Goal: Task Accomplishment & Management: Use online tool/utility

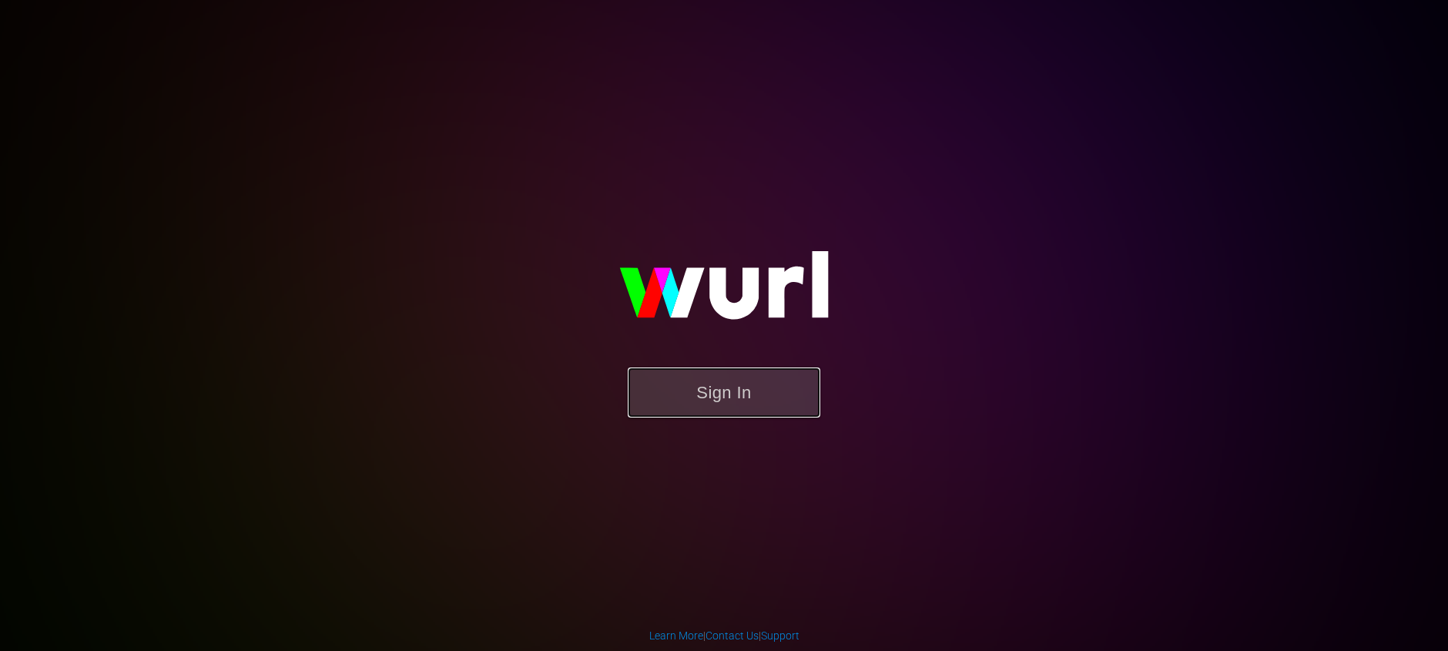
click at [772, 394] on button "Sign In" at bounding box center [724, 392] width 193 height 50
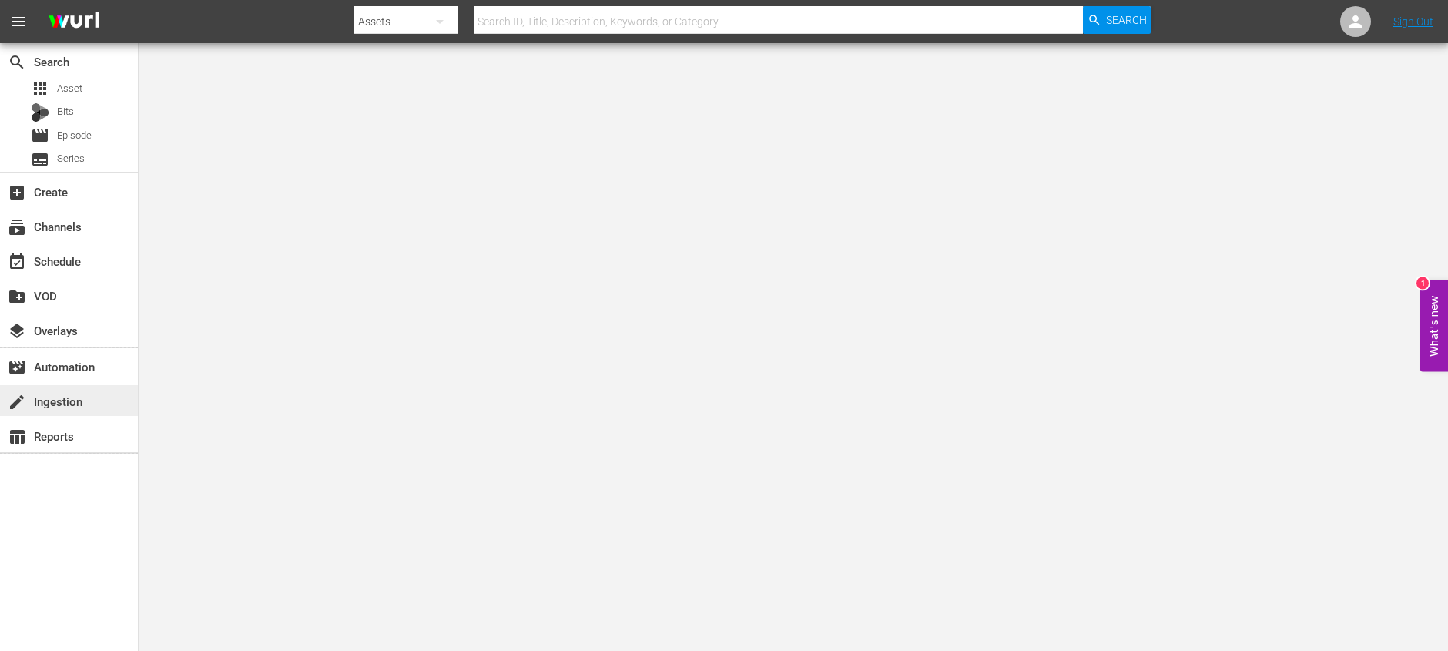
click at [49, 395] on div "create Ingestion" at bounding box center [43, 399] width 86 height 14
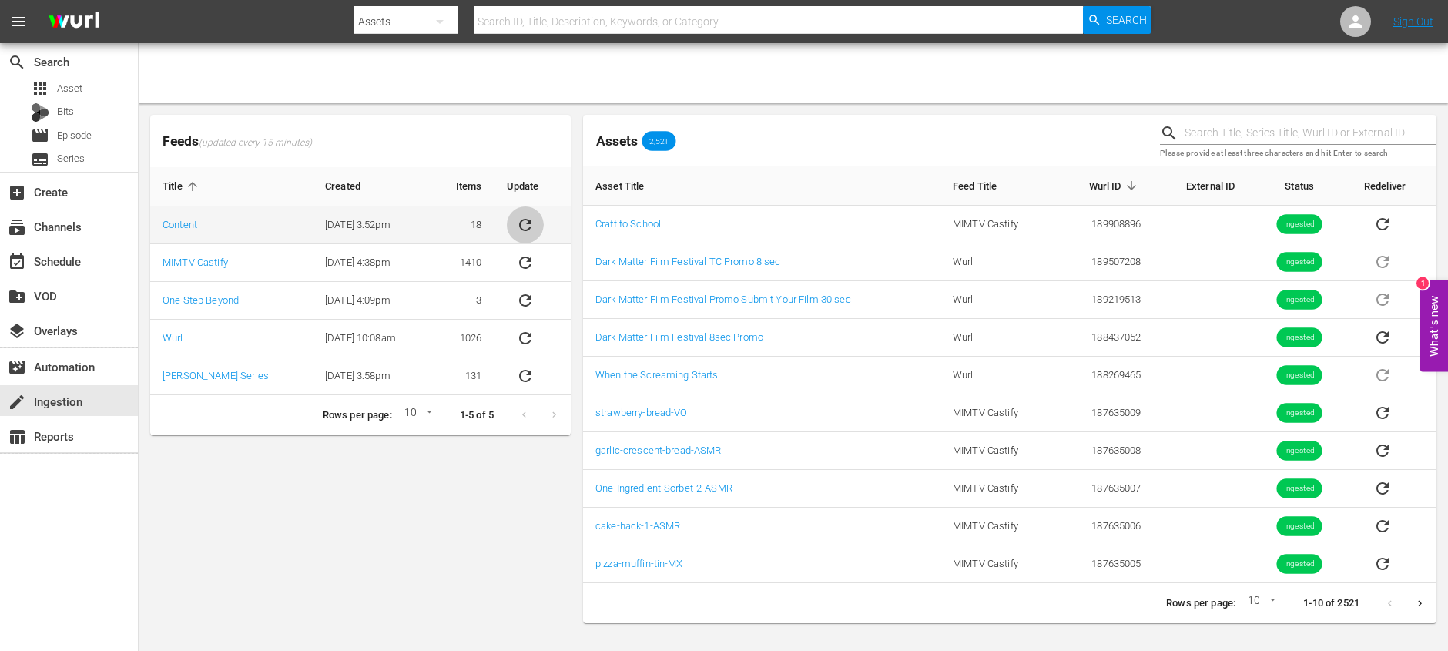
click at [528, 221] on icon "sticky table" at bounding box center [525, 225] width 12 height 12
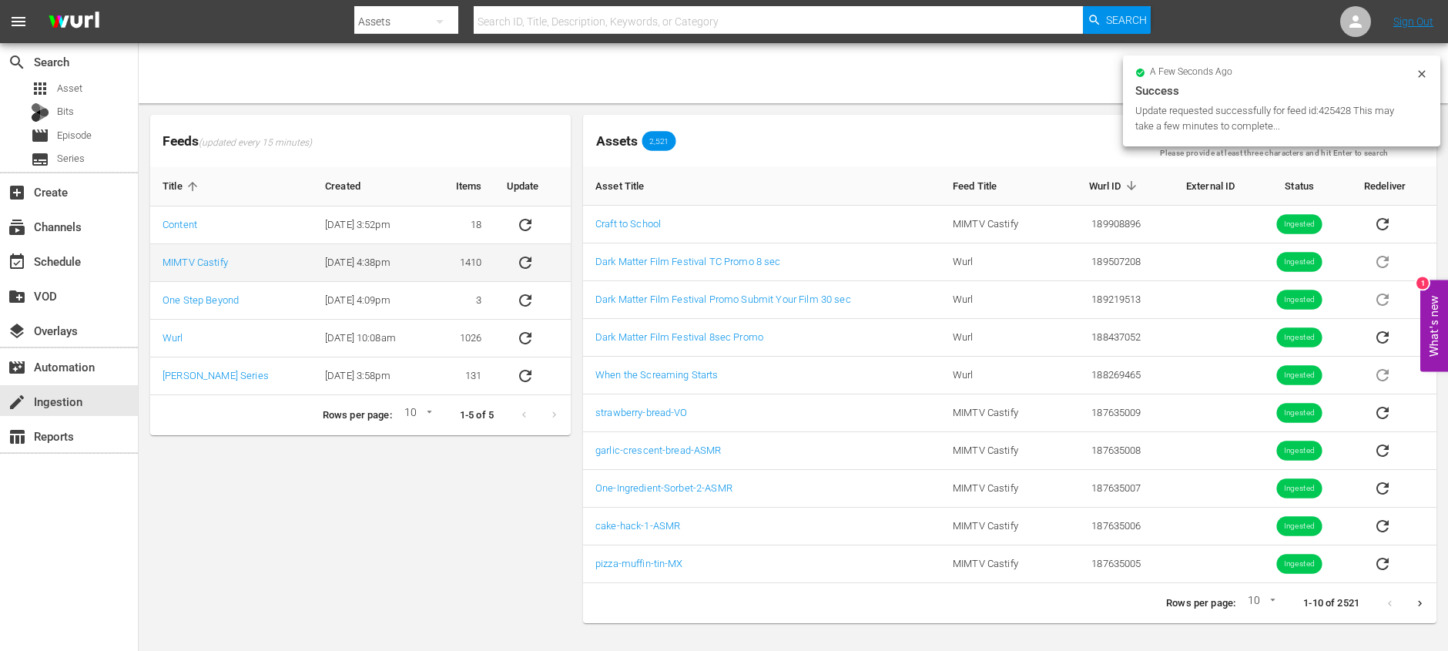
click at [518, 277] on button "sticky table" at bounding box center [525, 262] width 37 height 37
